Goal: Complete Application Form: Complete application form

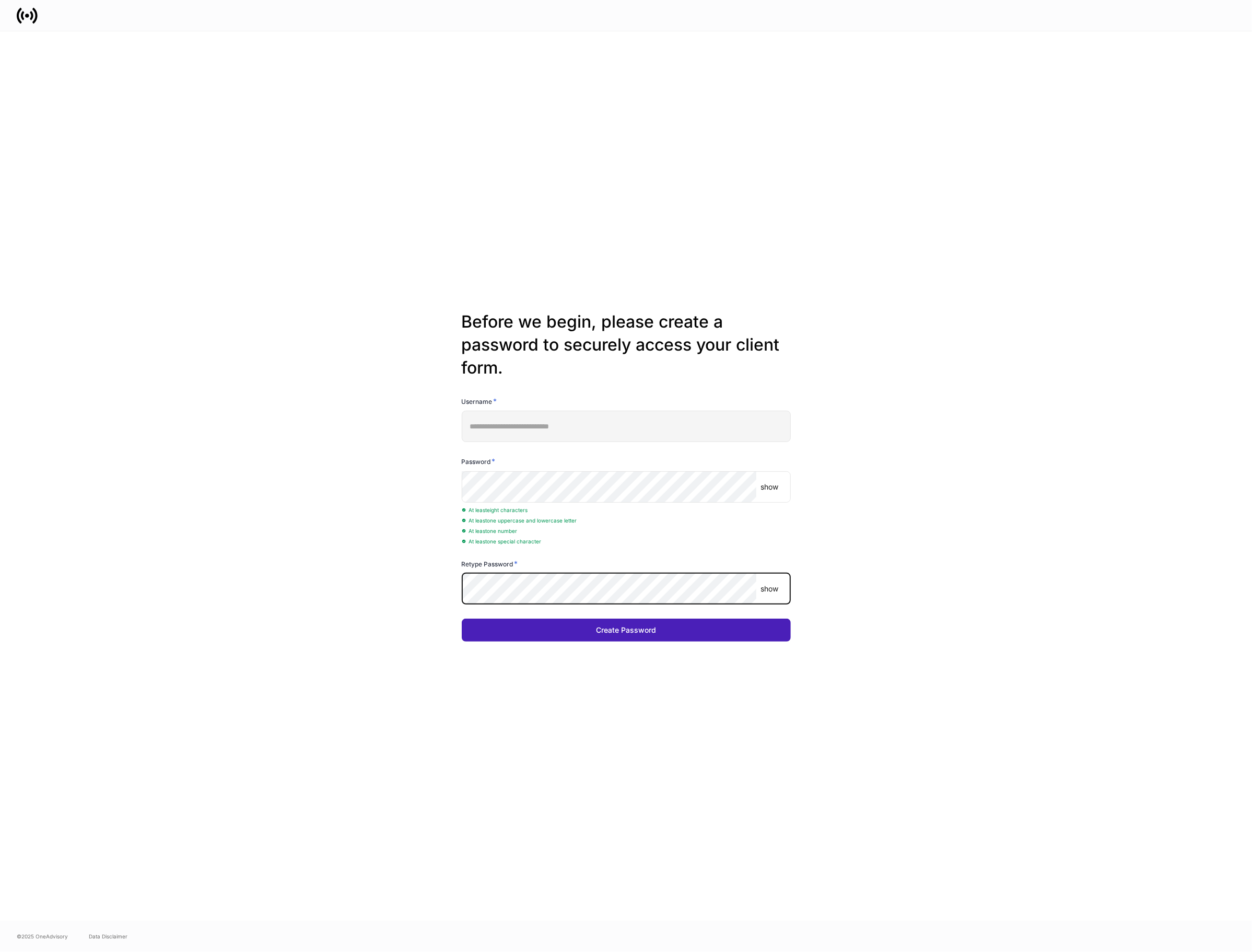
click at [590, 636] on button "Create Password" at bounding box center [626, 630] width 329 height 23
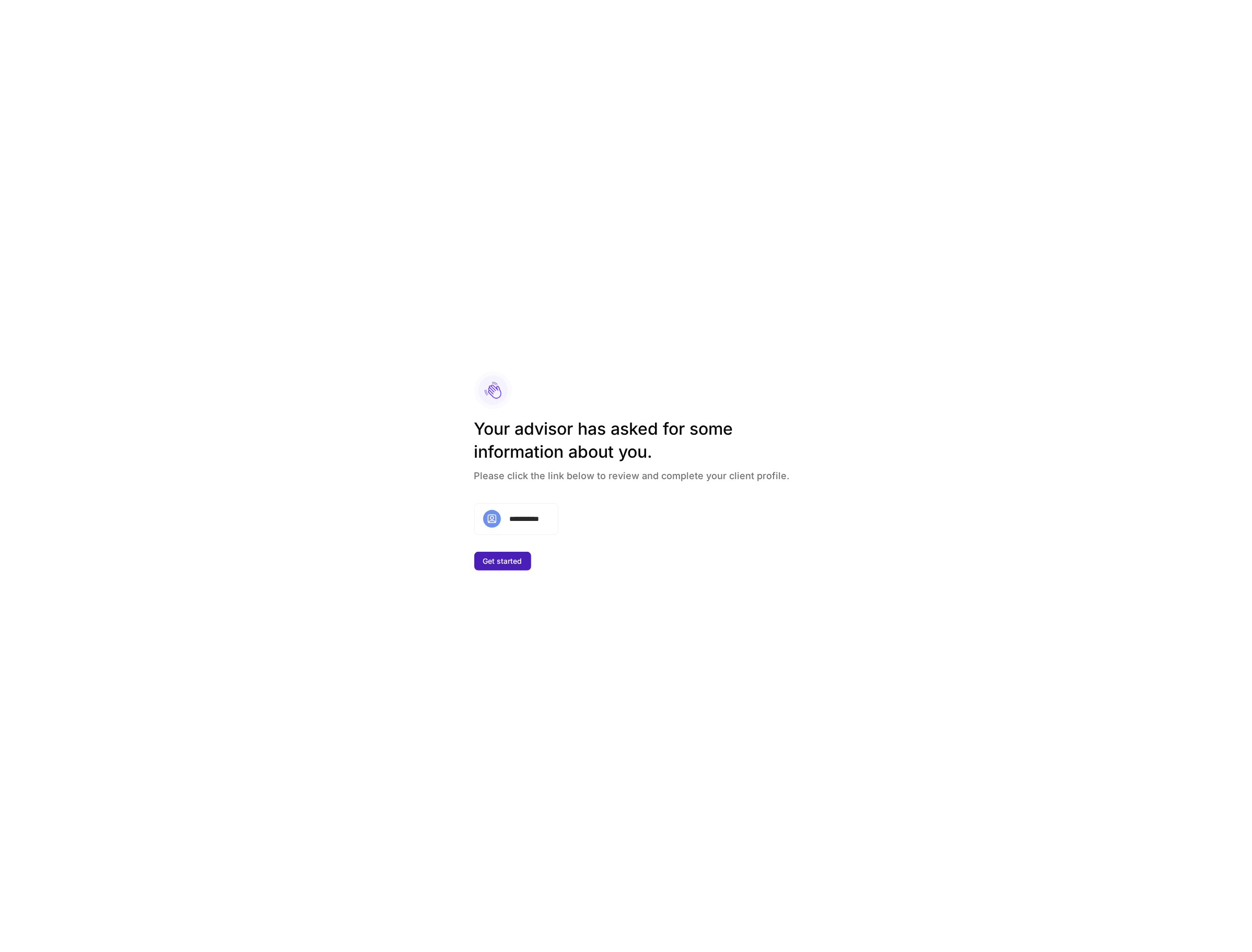
click at [519, 564] on div "Get started" at bounding box center [502, 561] width 39 height 11
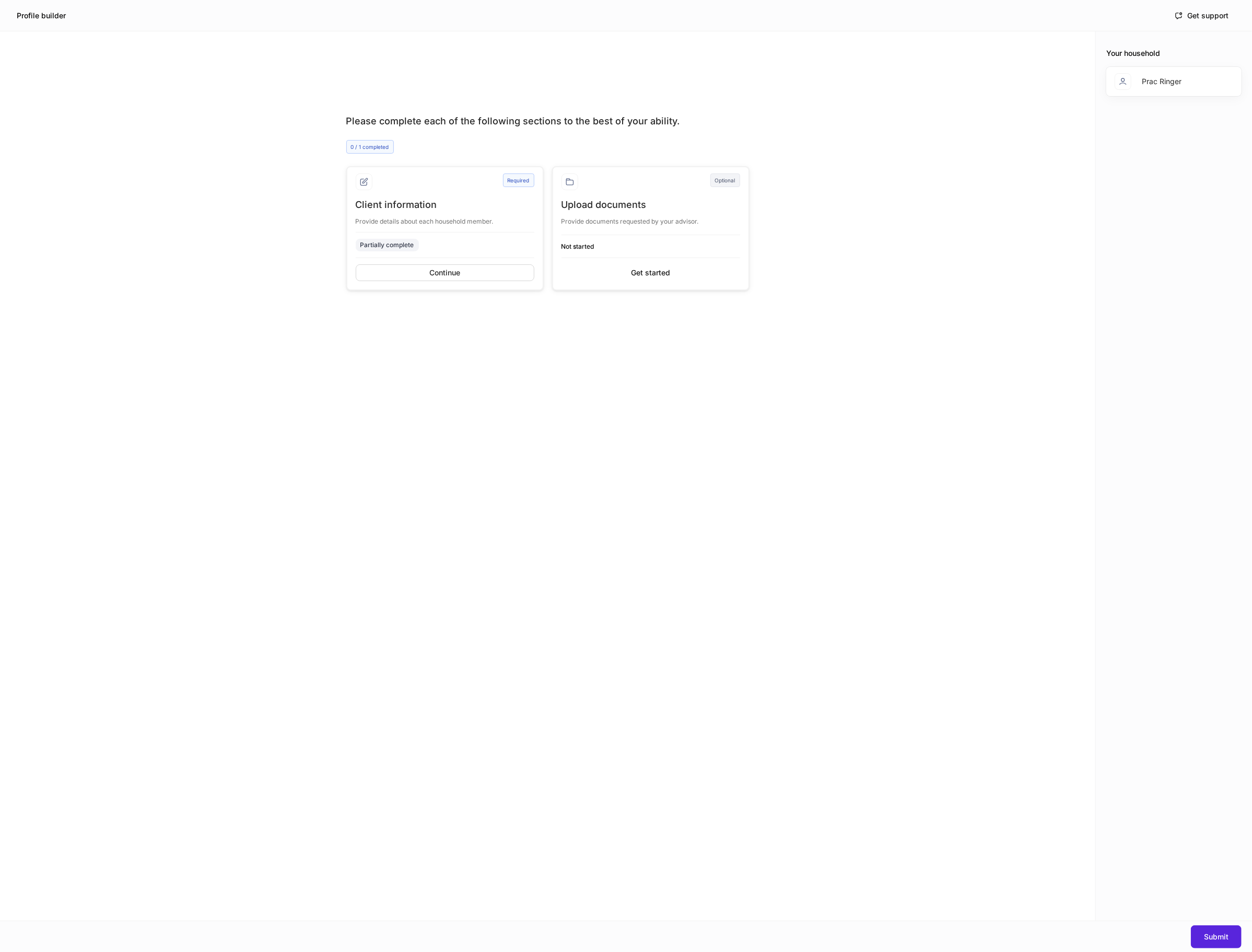
click at [952, 540] on div "Please complete each of the following sections to the best of your ability. 0 /…" at bounding box center [547, 496] width 1095 height 847
click at [1221, 928] on button "Submit" at bounding box center [1217, 936] width 51 height 23
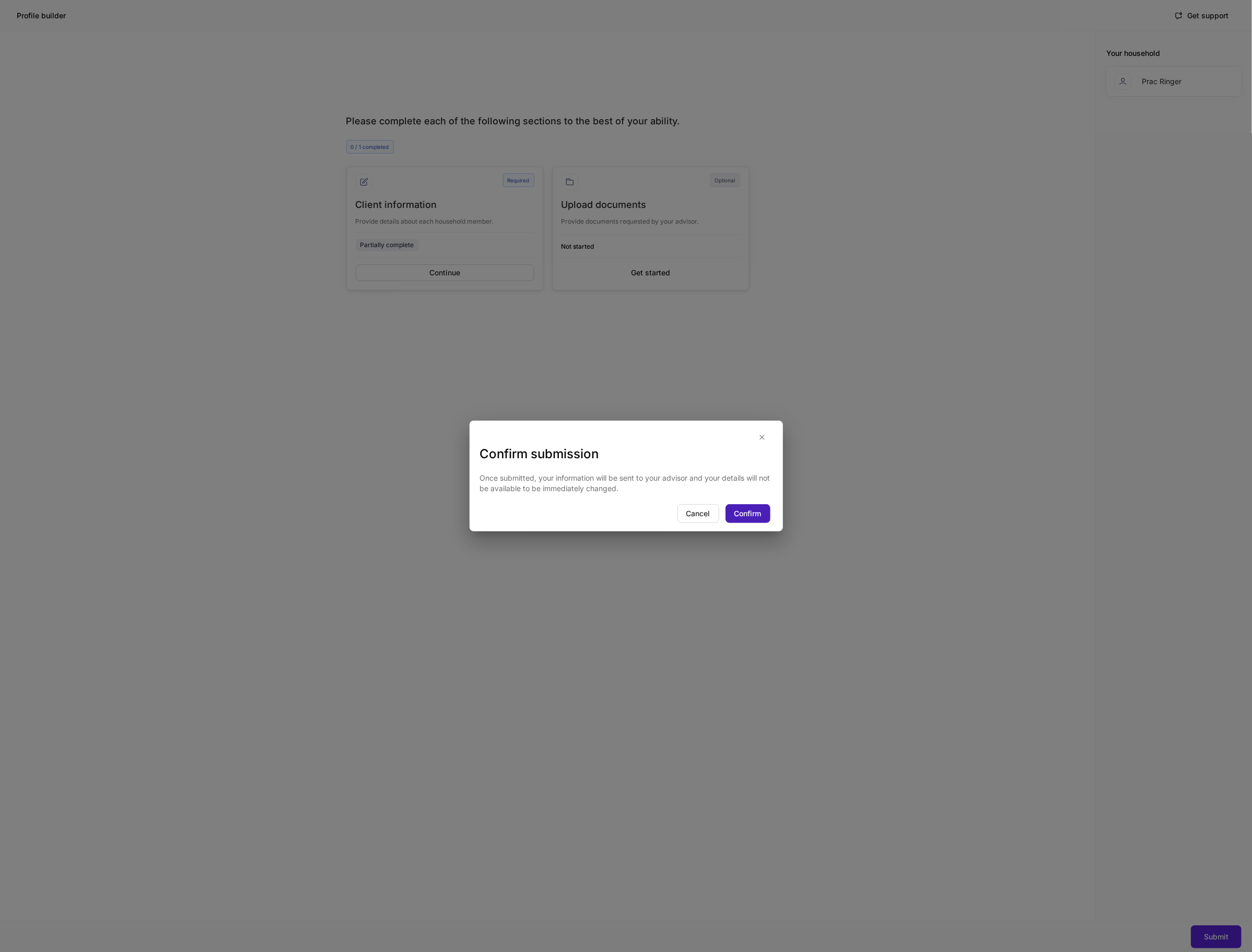
click at [738, 505] on button "Confirm" at bounding box center [748, 513] width 45 height 18
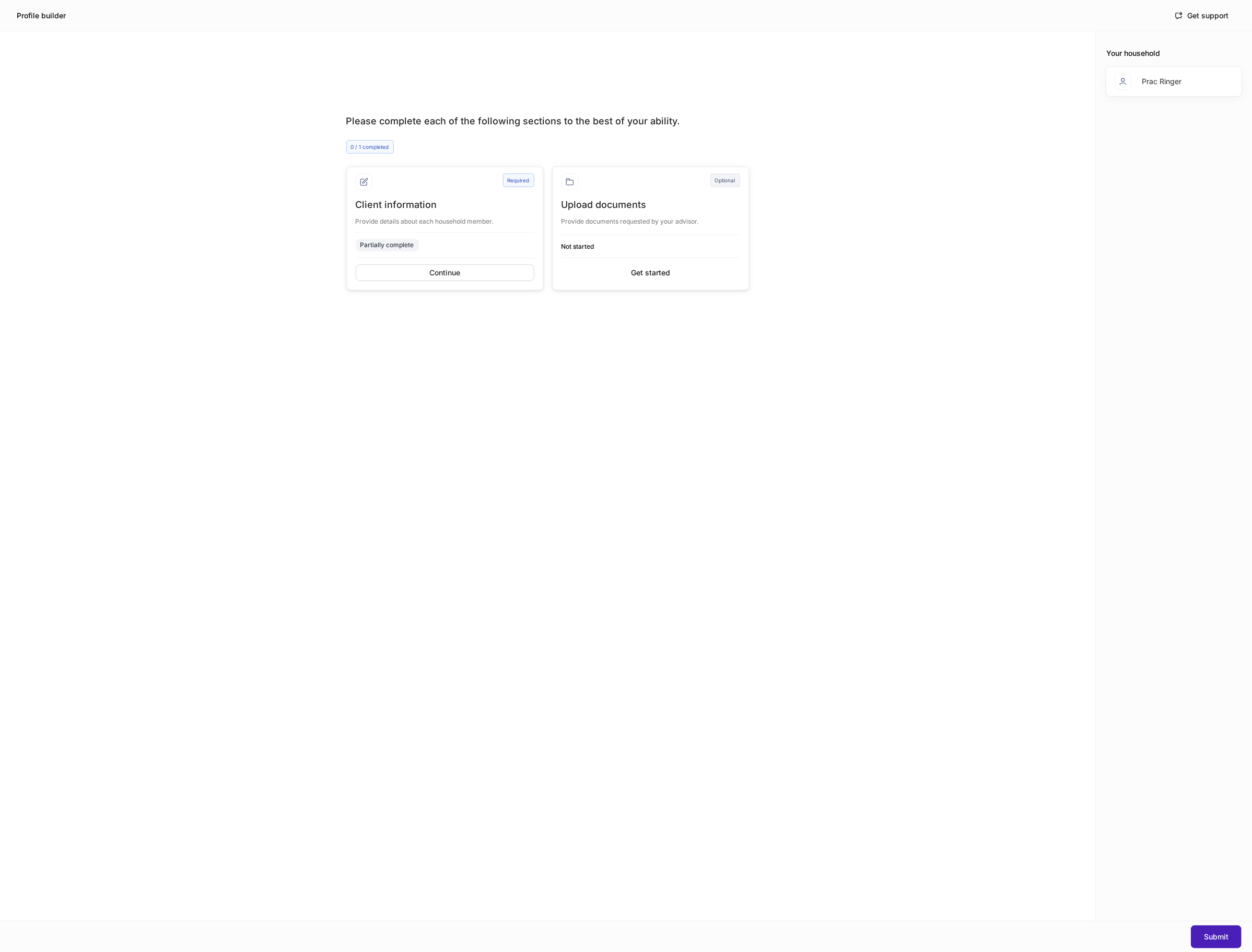
click at [1218, 933] on div "Submit" at bounding box center [1216, 936] width 24 height 11
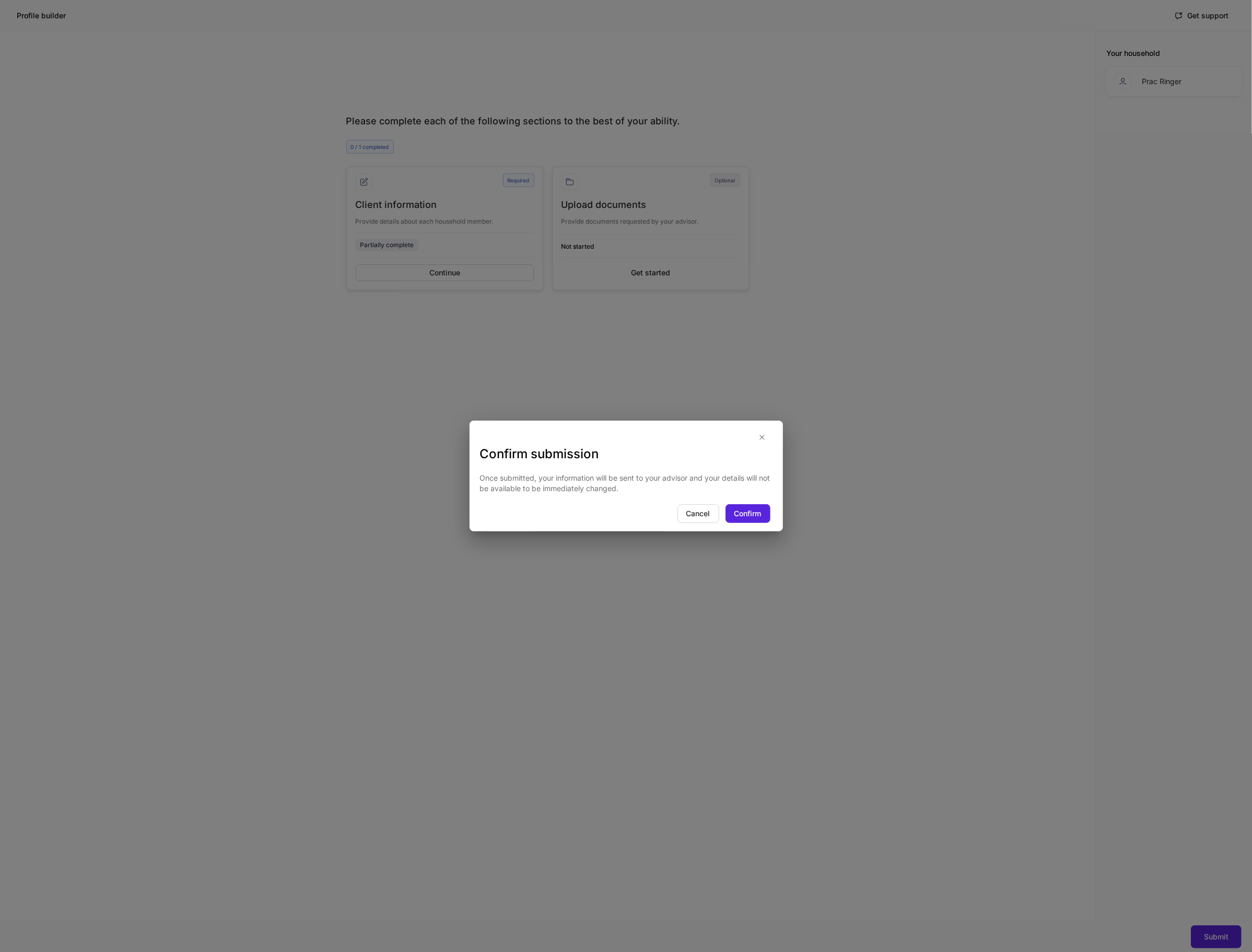
click at [766, 525] on div "Confirm submission Once submitted, your information will be sent to your adviso…" at bounding box center [626, 476] width 313 height 111
click at [766, 522] on button "Confirm" at bounding box center [748, 513] width 45 height 18
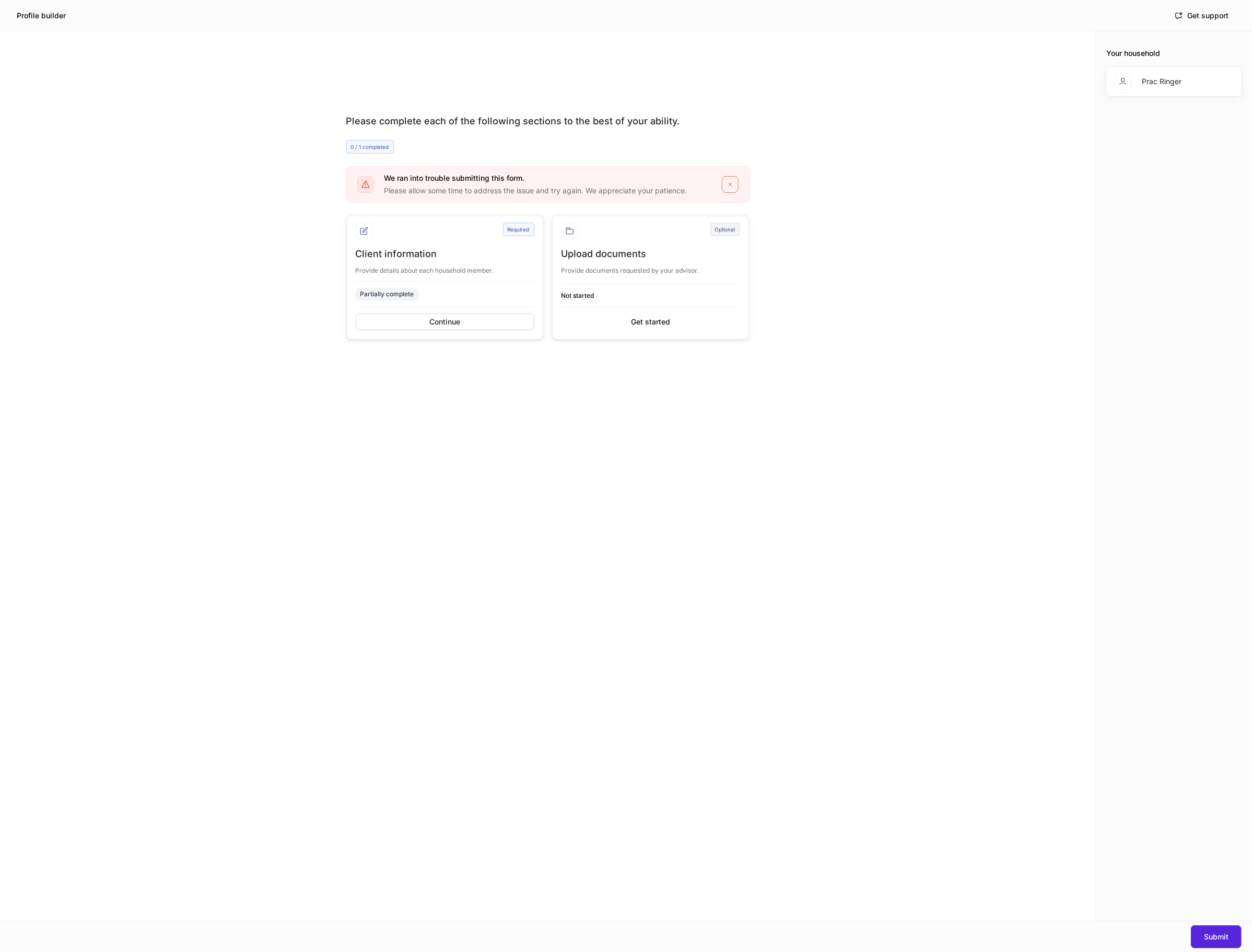
click at [515, 334] on div "Client information Provide details about each household member. Partially compl…" at bounding box center [445, 292] width 179 height 91
click at [515, 325] on button "Continue" at bounding box center [445, 321] width 179 height 17
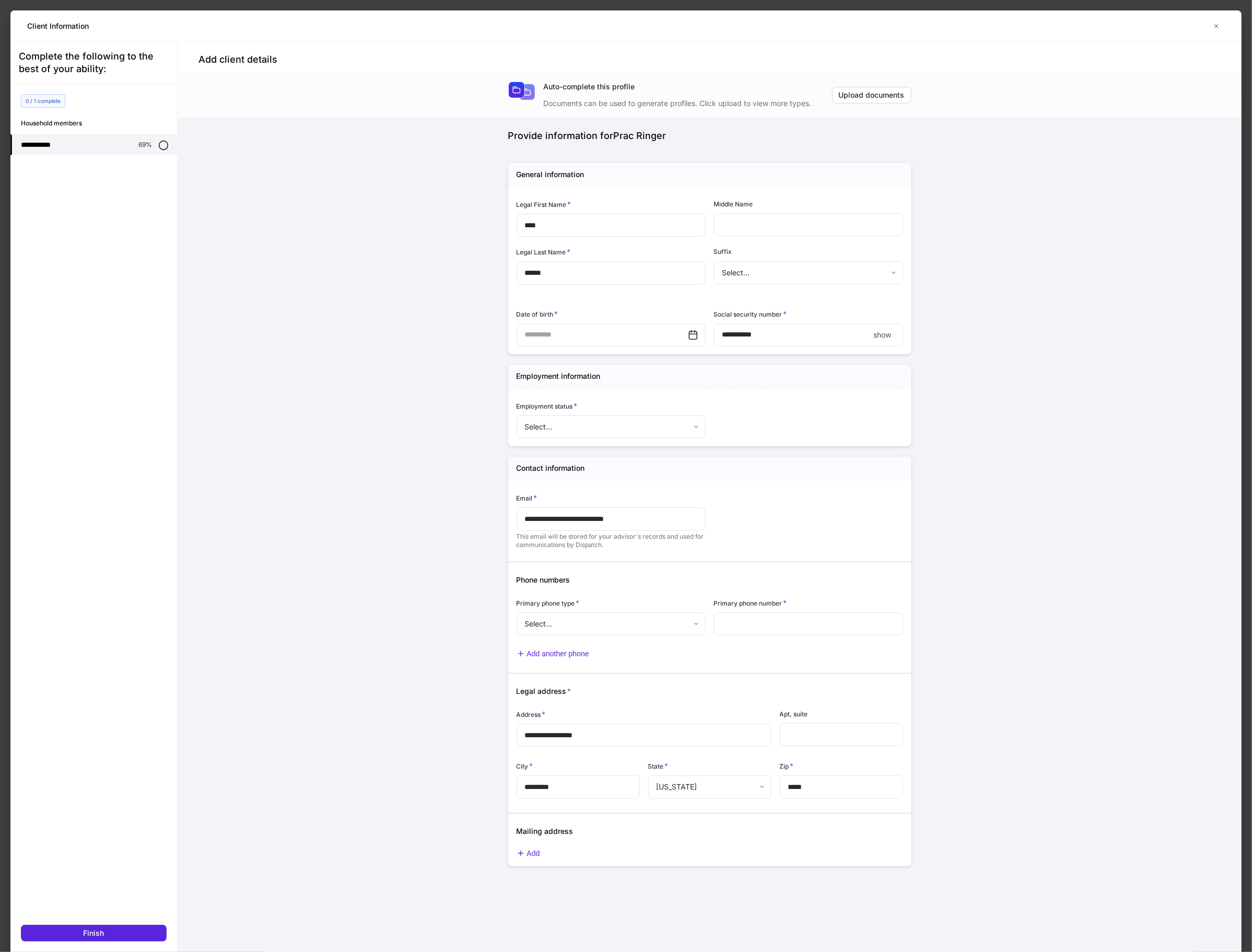
click at [588, 339] on input "text" at bounding box center [603, 335] width 171 height 23
click at [588, 419] on button "9" at bounding box center [589, 425] width 18 height 18
type input "**********"
click at [612, 434] on body "Profile builder Get support Please complete each of the following sections to t…" at bounding box center [626, 476] width 1252 height 952
click at [587, 486] on li "Homemaker" at bounding box center [611, 485] width 189 height 17
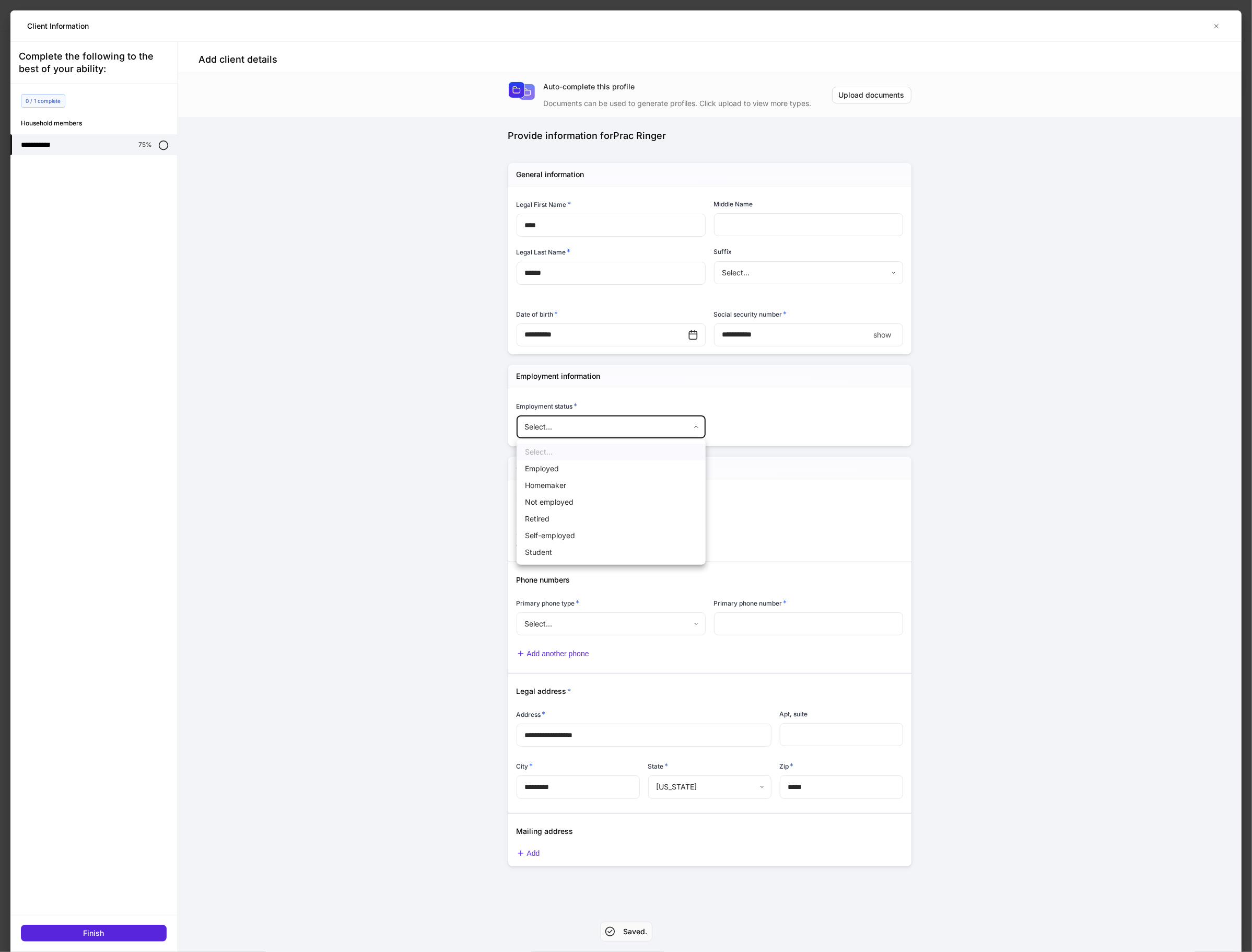
type input "*"
click at [590, 617] on body "Profile builder Get support Please complete each of the following sections to t…" at bounding box center [626, 476] width 1252 height 952
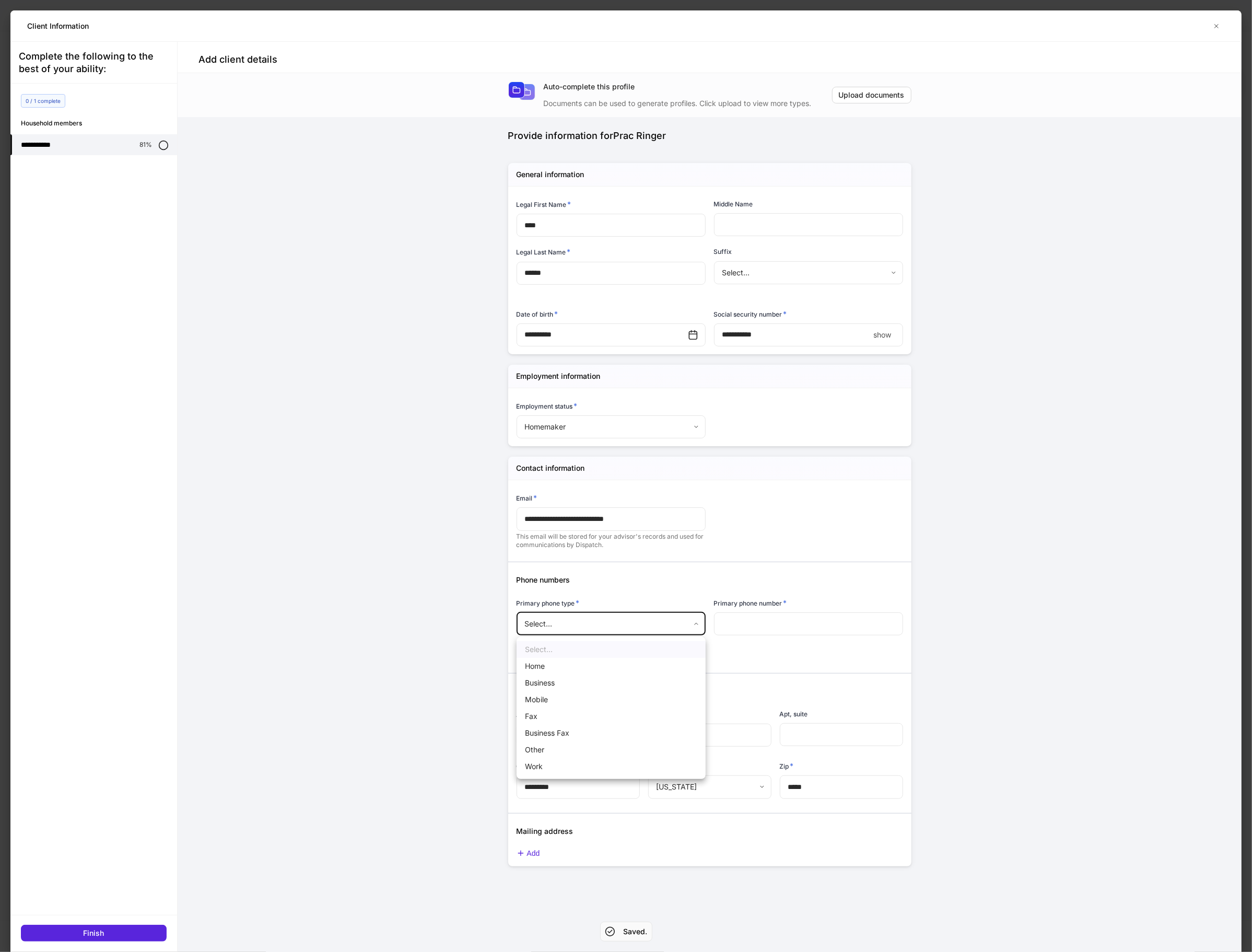
click at [578, 715] on li "Fax" at bounding box center [611, 715] width 189 height 17
type input "*"
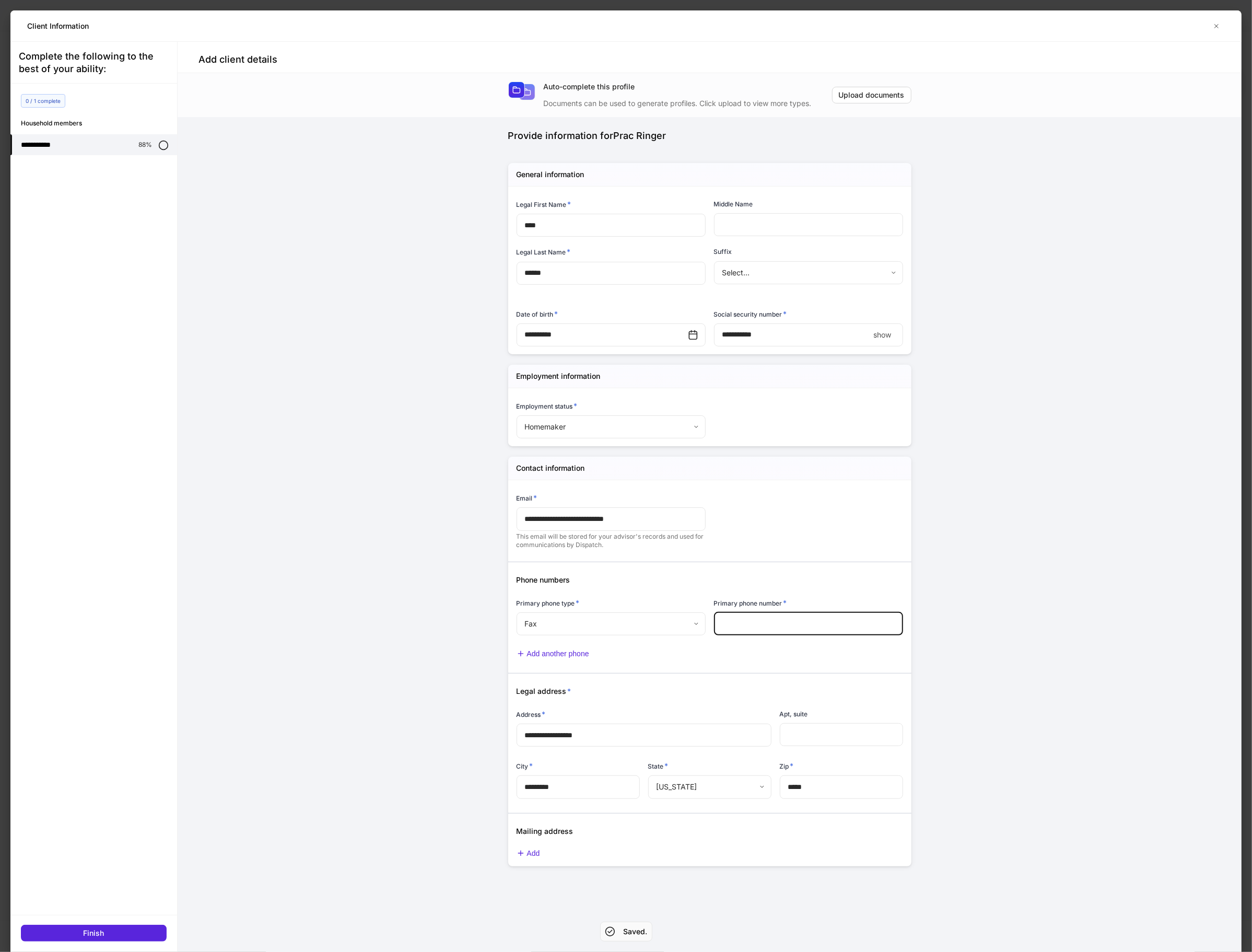
click at [778, 617] on input "text" at bounding box center [809, 624] width 189 height 23
type input "**********"
click at [1221, 589] on div "**********" at bounding box center [709, 528] width 1064 height 910
click at [838, 343] on input "****" at bounding box center [792, 335] width 156 height 23
type input "**********"
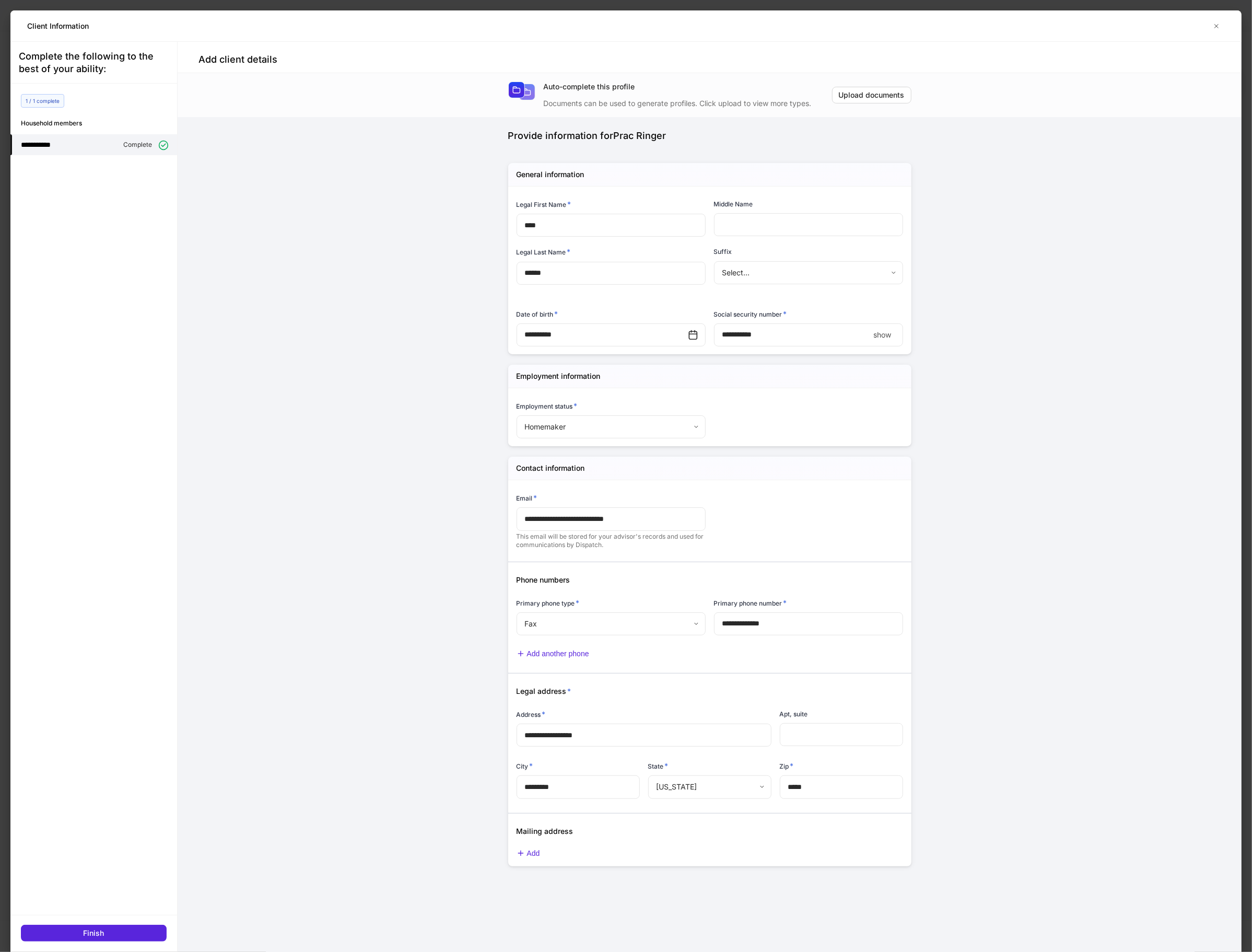
click at [999, 396] on div "**********" at bounding box center [709, 528] width 1064 height 910
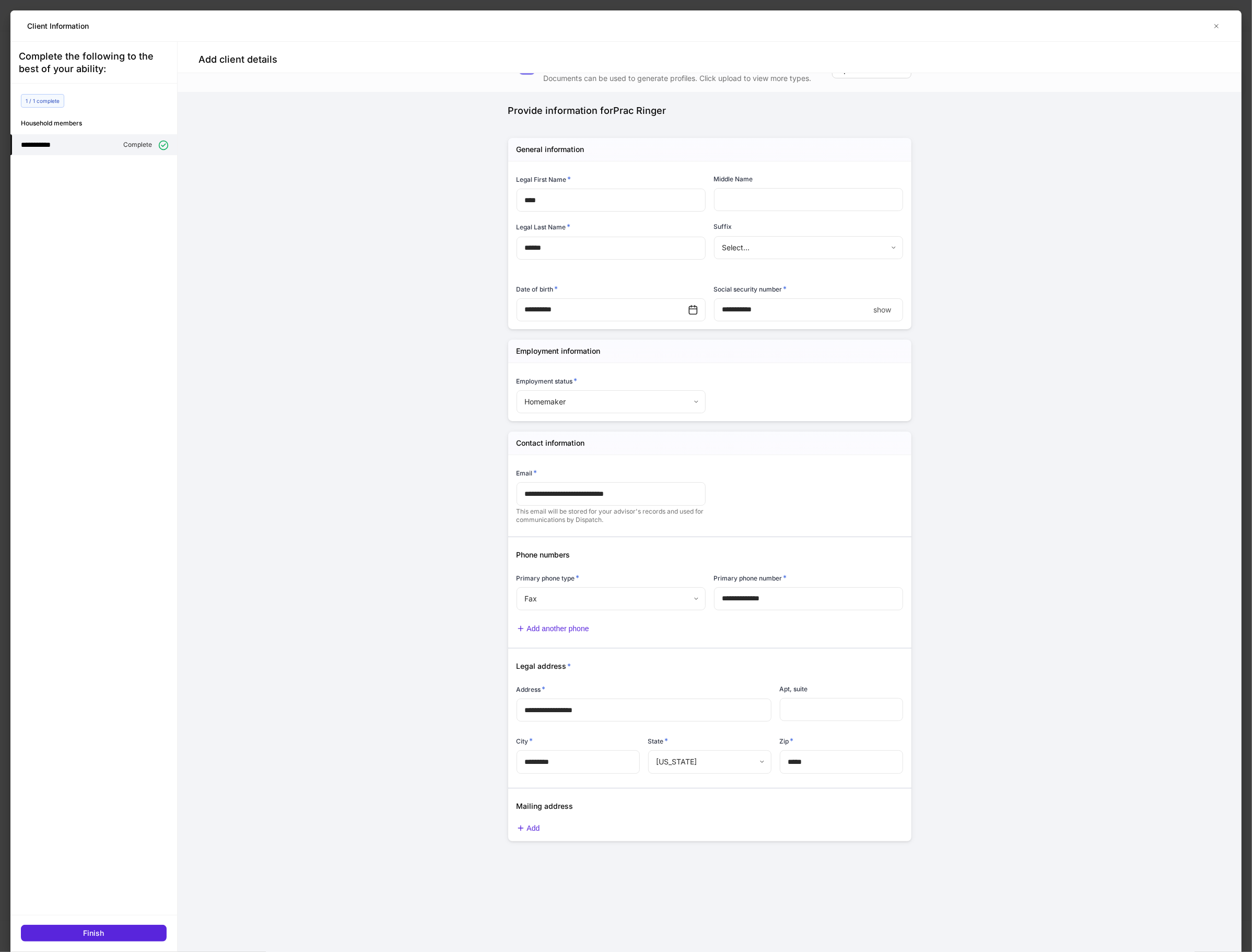
scroll to position [44, 0]
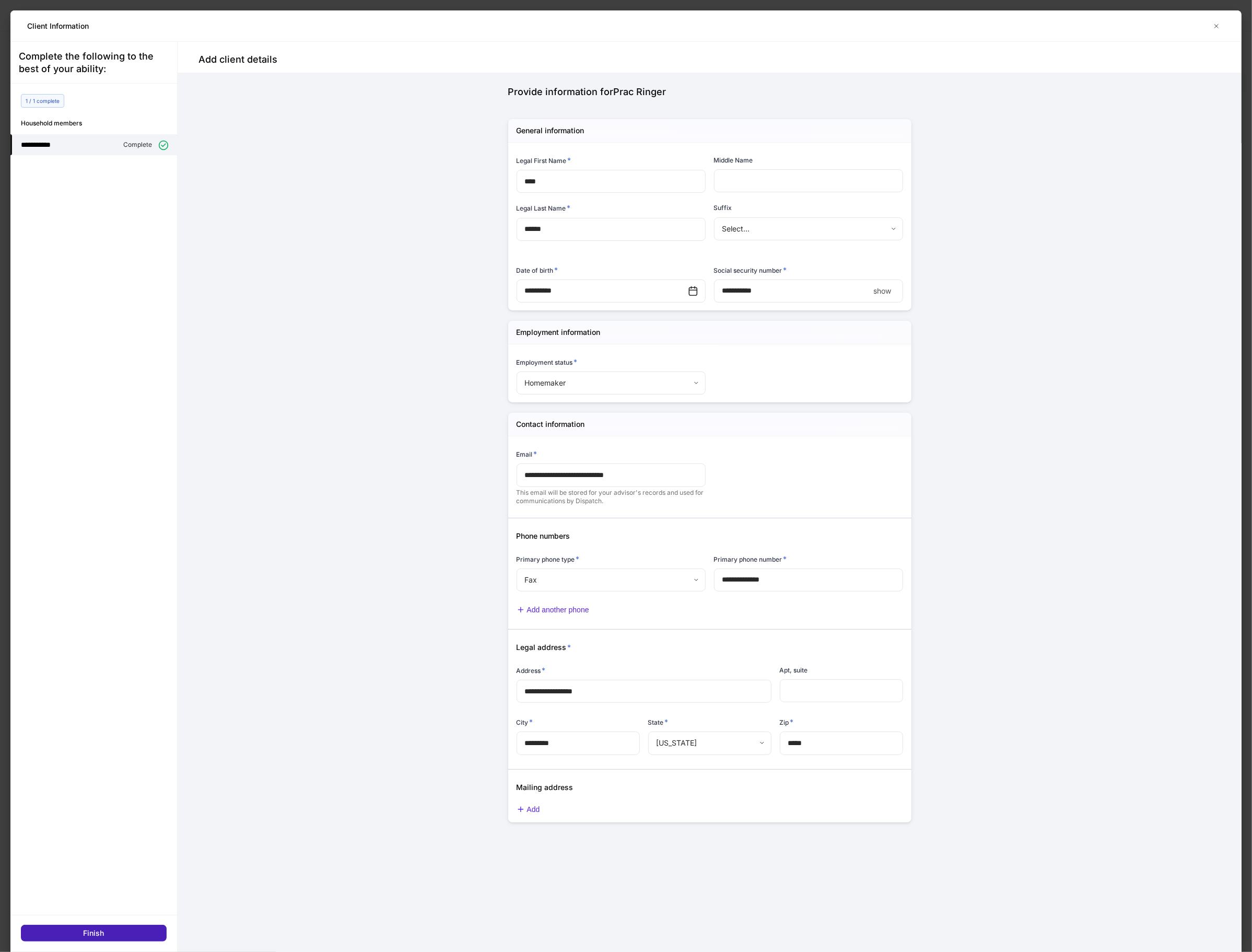
click at [132, 936] on button "Finish" at bounding box center [93, 933] width 146 height 17
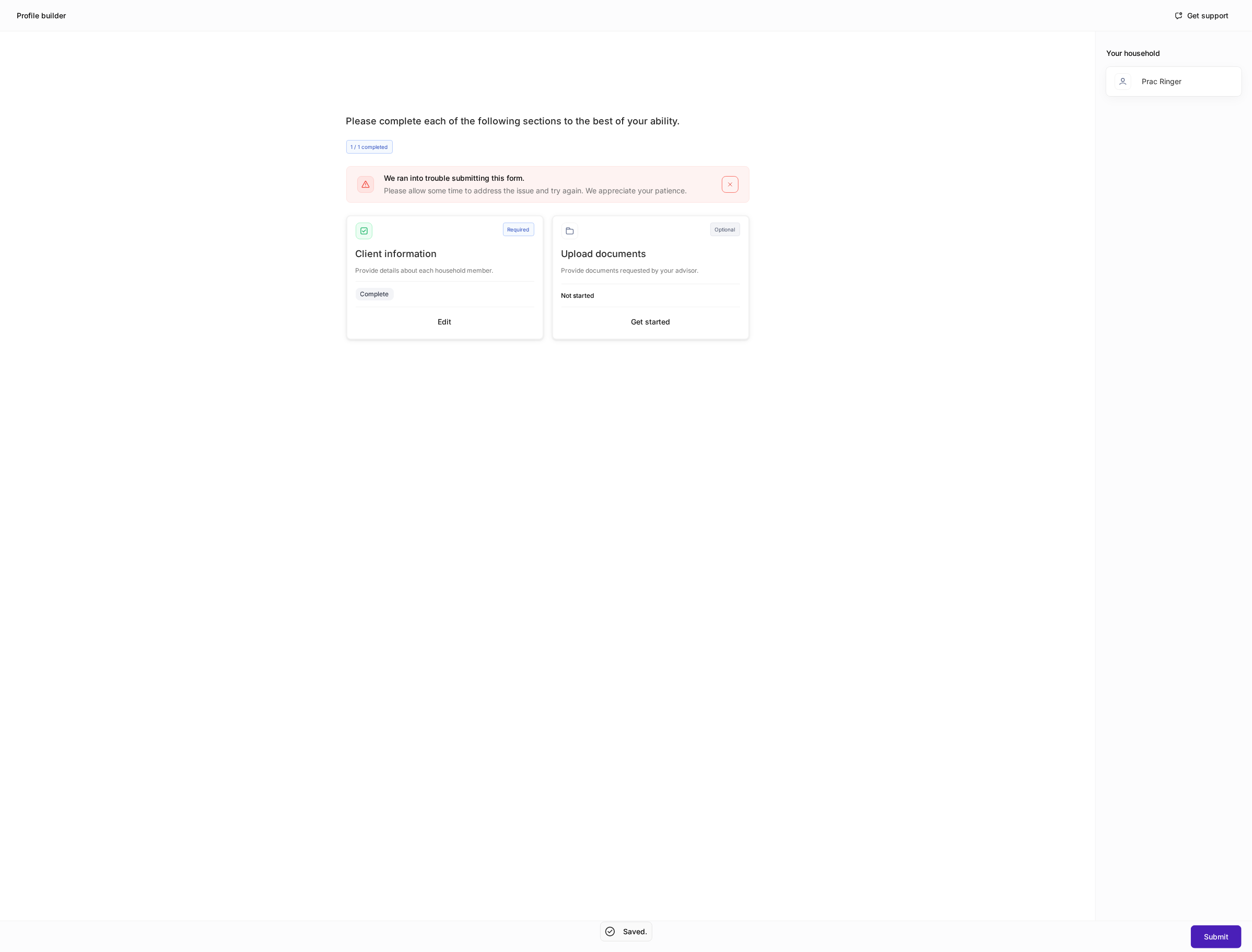
click at [1222, 928] on button "Submit" at bounding box center [1217, 936] width 51 height 23
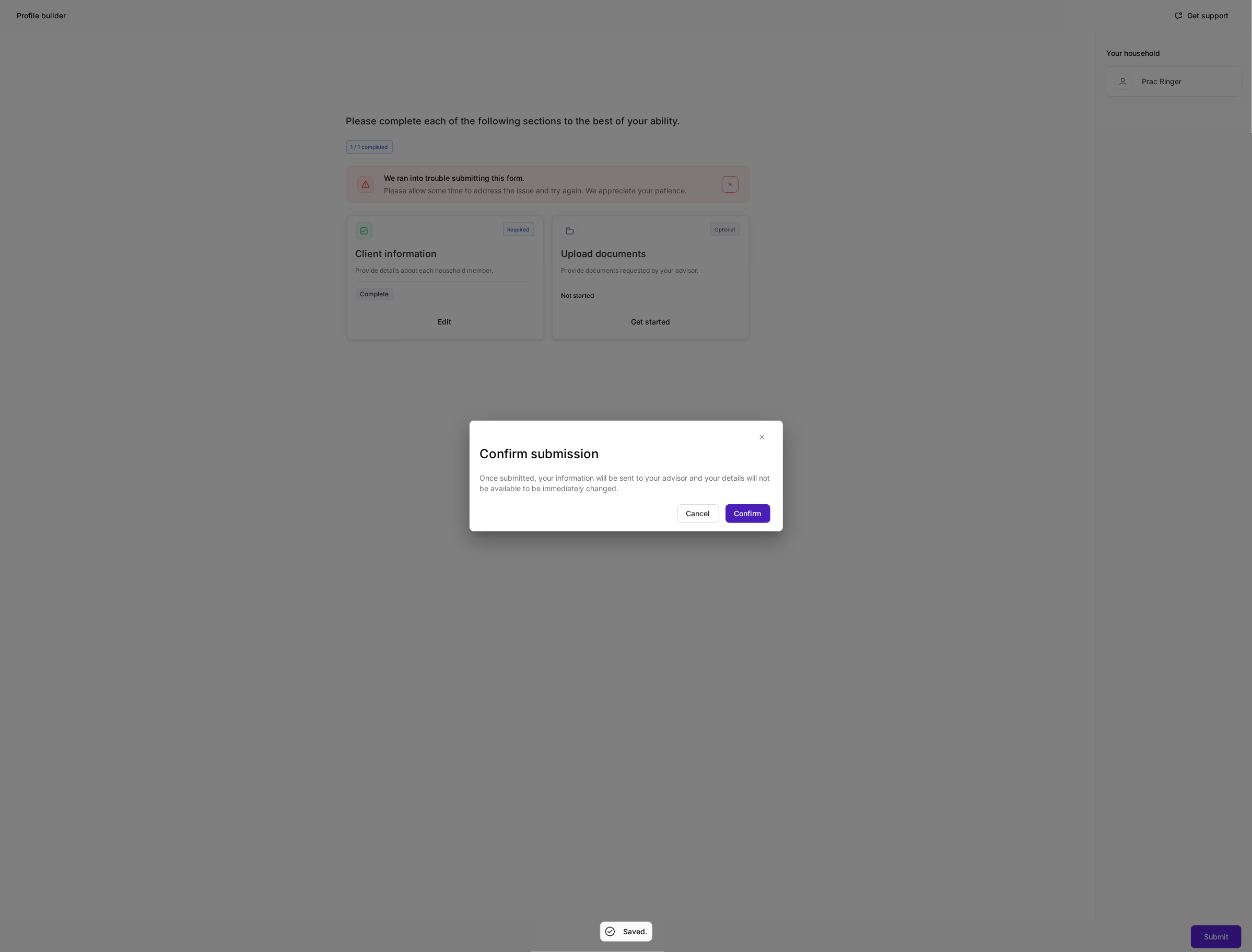
click at [764, 509] on button "Confirm" at bounding box center [748, 513] width 45 height 18
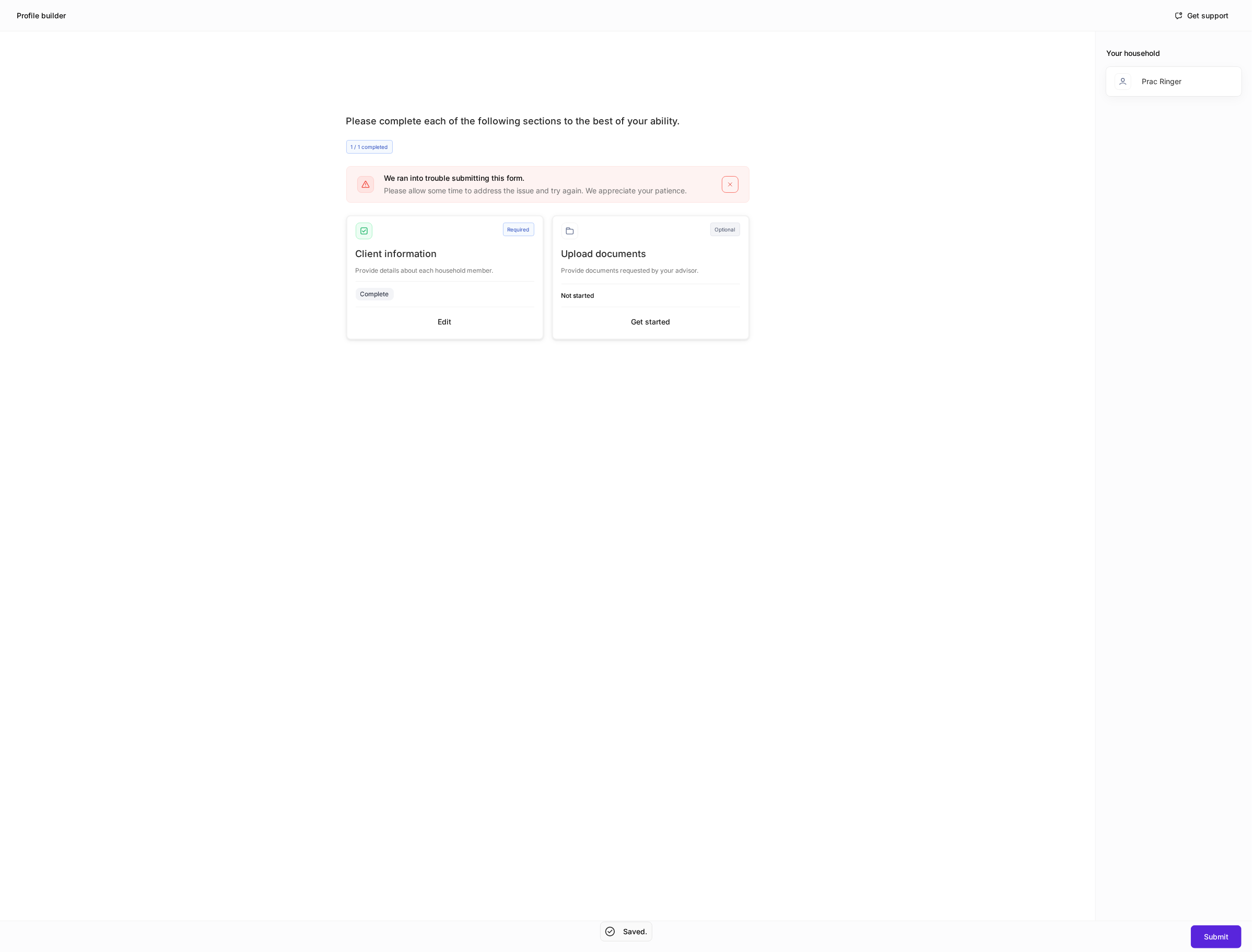
click at [764, 509] on div "Please complete each of the following sections to the best of your ability. 1 /…" at bounding box center [547, 496] width 470 height 847
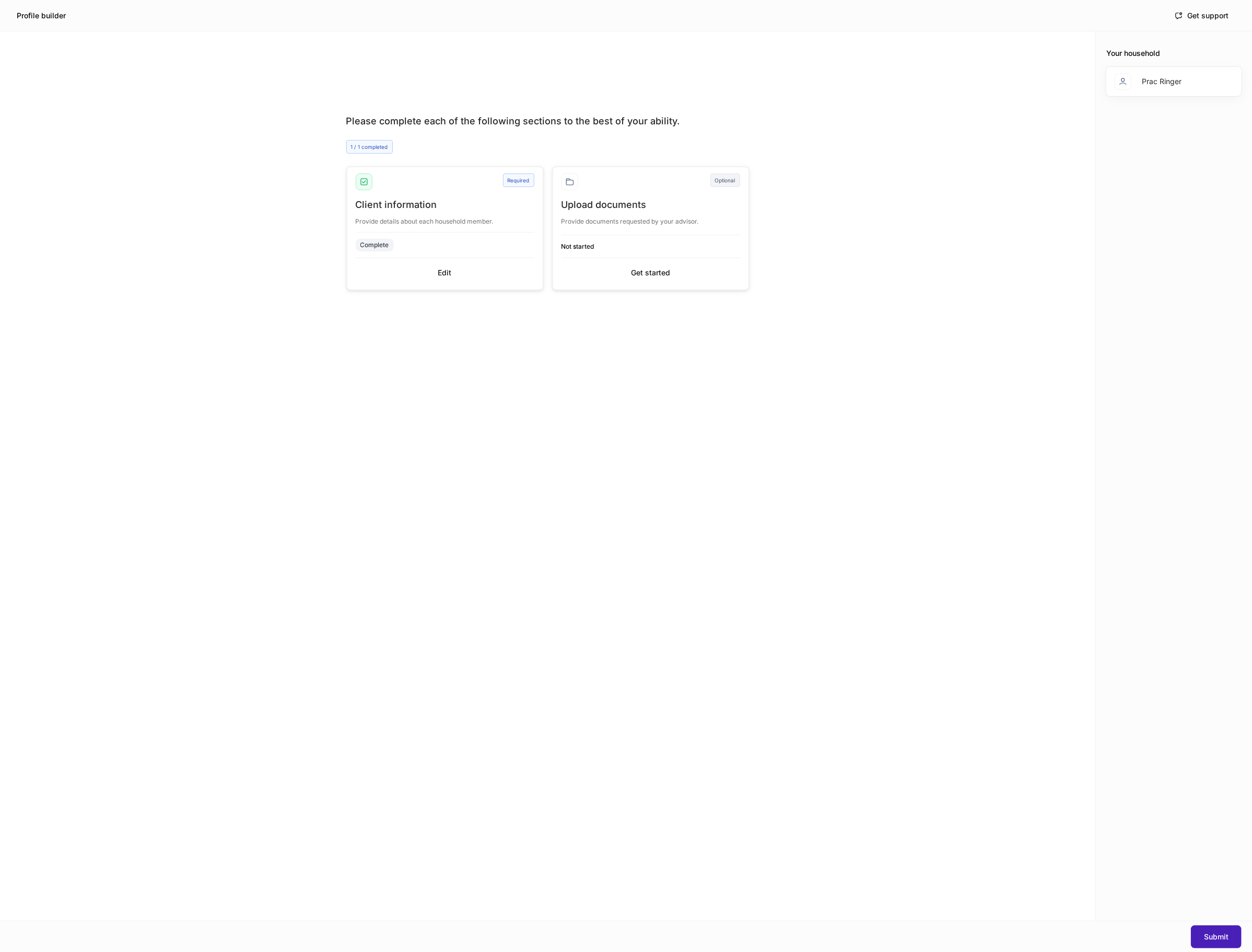
click at [1215, 943] on button "Submit" at bounding box center [1217, 936] width 51 height 23
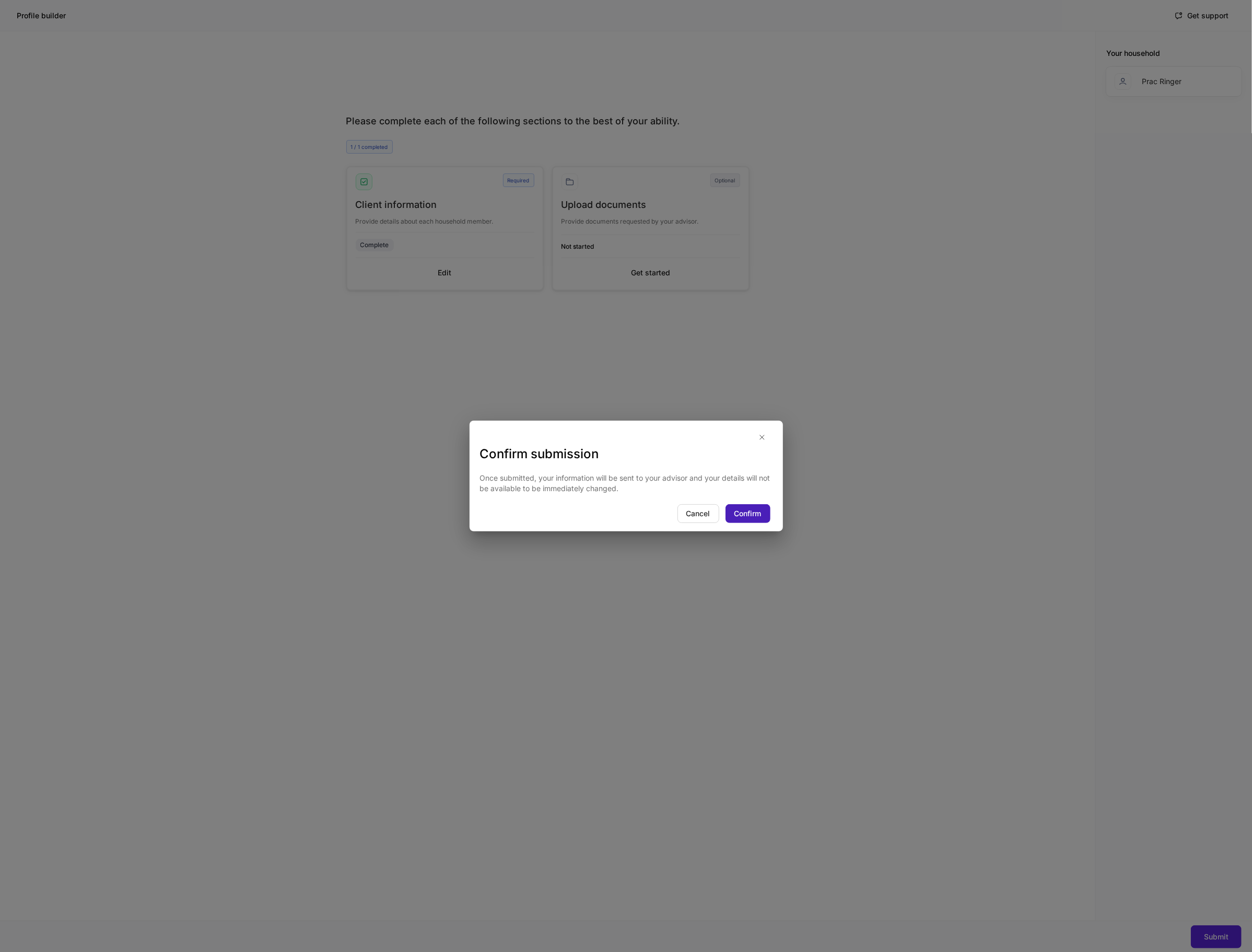
click at [736, 516] on div "Confirm" at bounding box center [749, 513] width 27 height 11
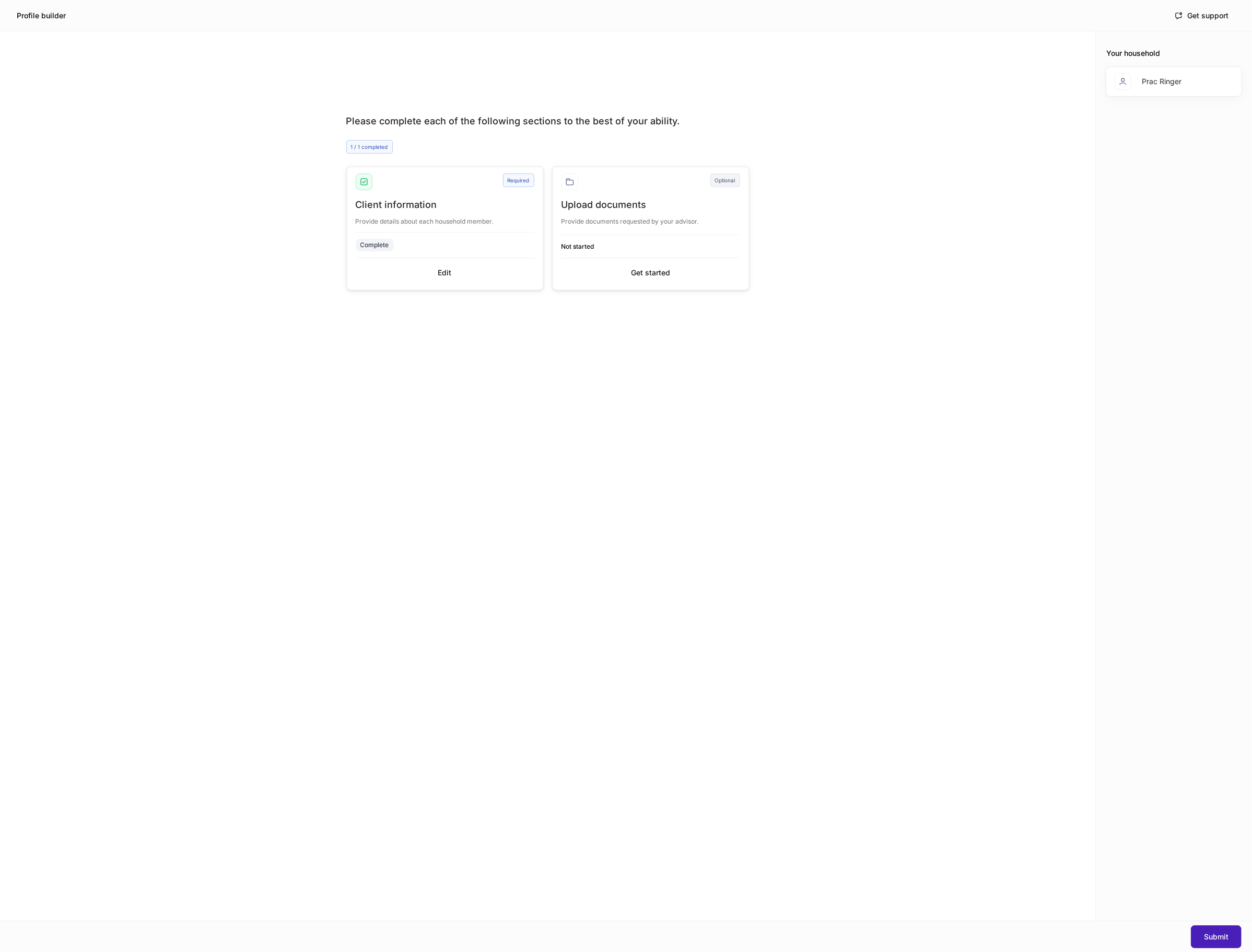
click at [1229, 937] on div "Submit" at bounding box center [1216, 936] width 24 height 11
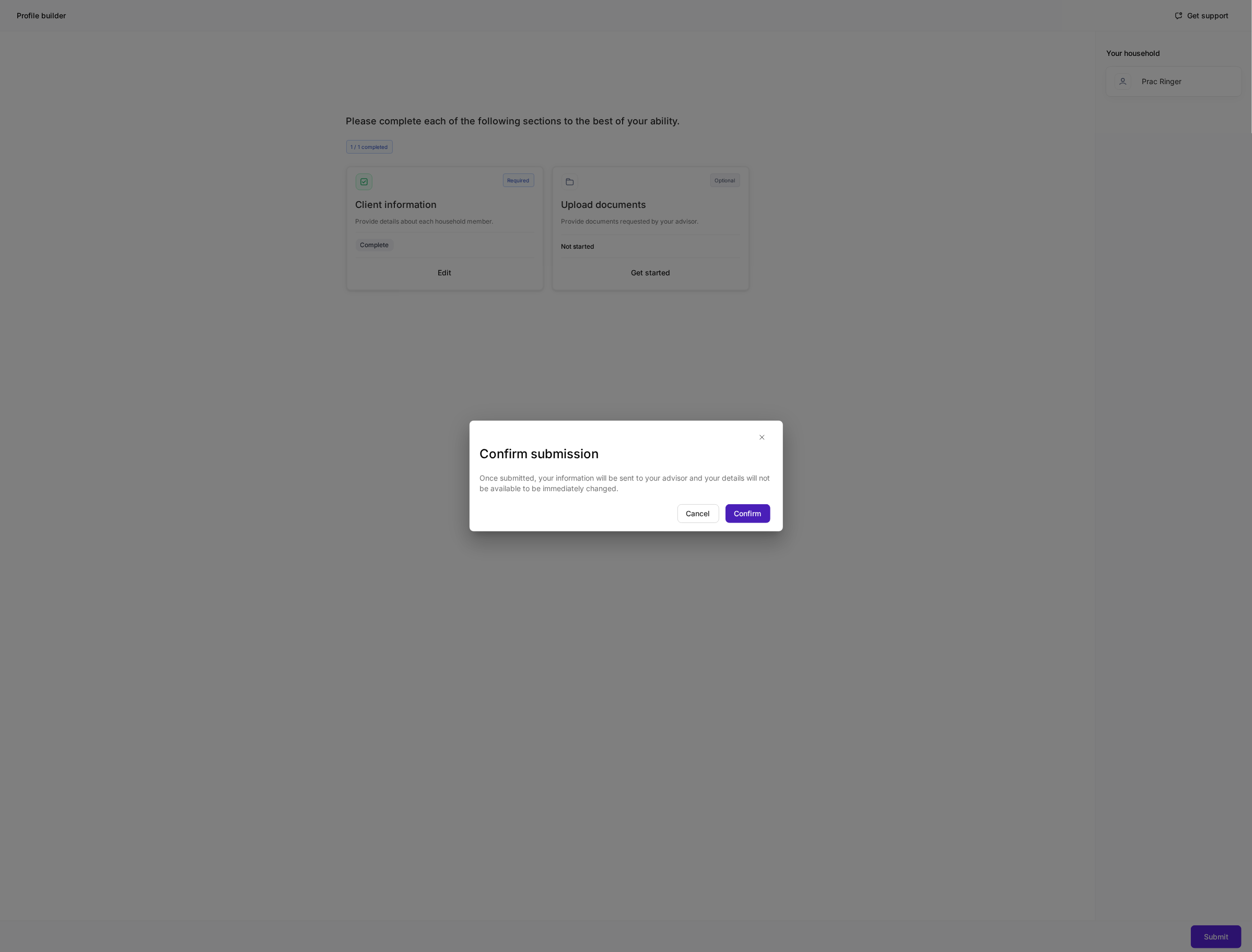
click at [759, 520] on button "Confirm" at bounding box center [748, 513] width 45 height 18
